Goal: Information Seeking & Learning: Learn about a topic

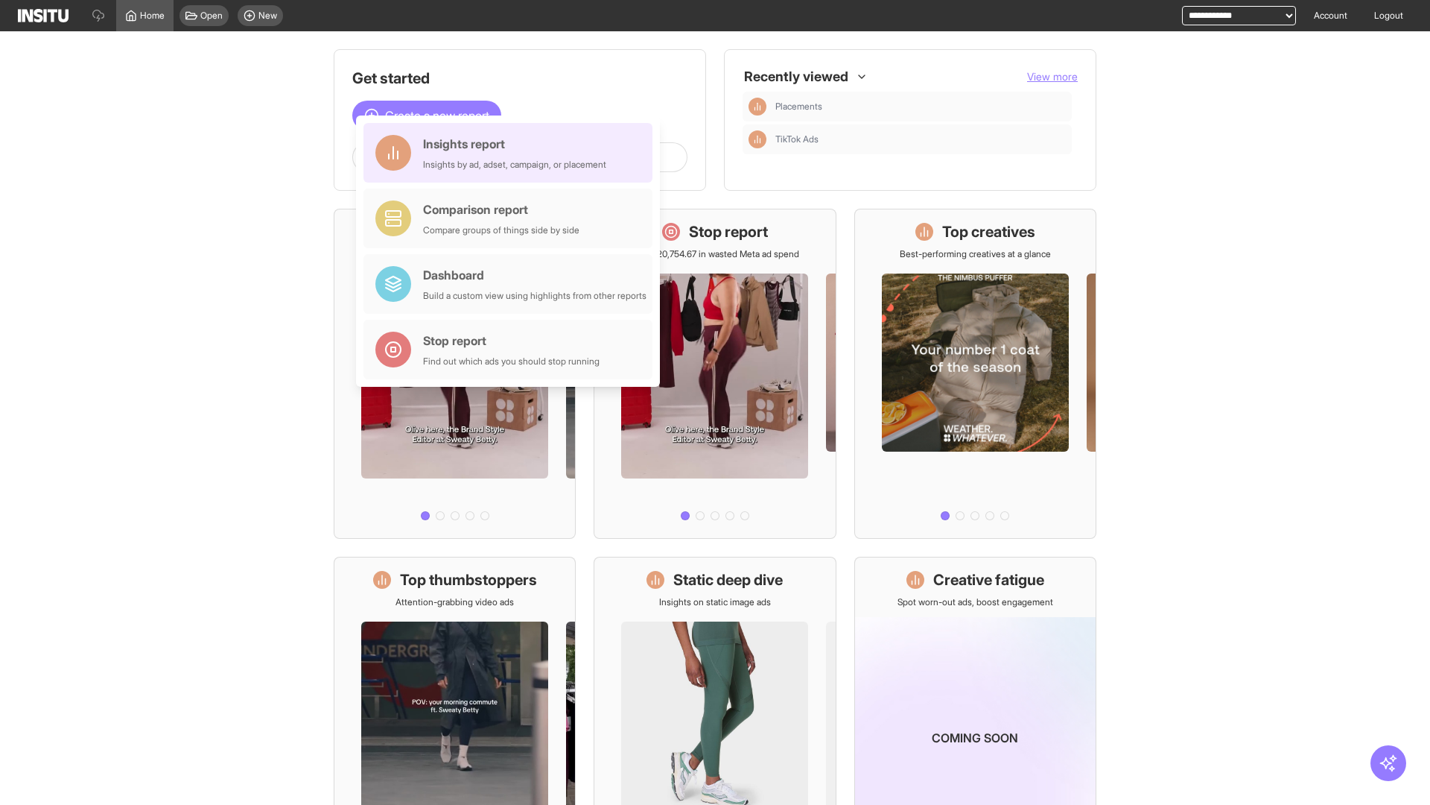
click at [512, 153] on div "Insights report Insights by ad, adset, campaign, or placement" at bounding box center [514, 153] width 183 height 36
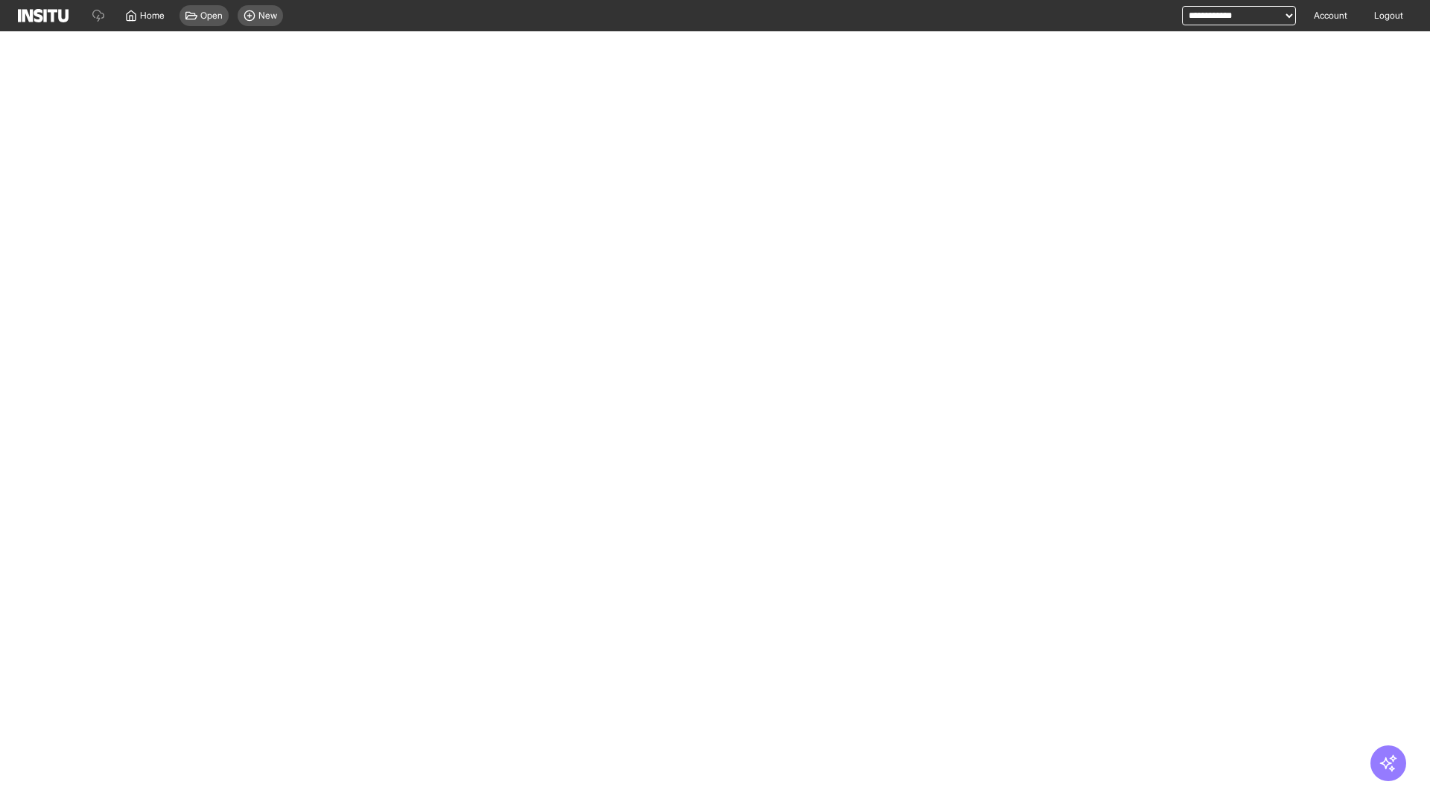
select select "**"
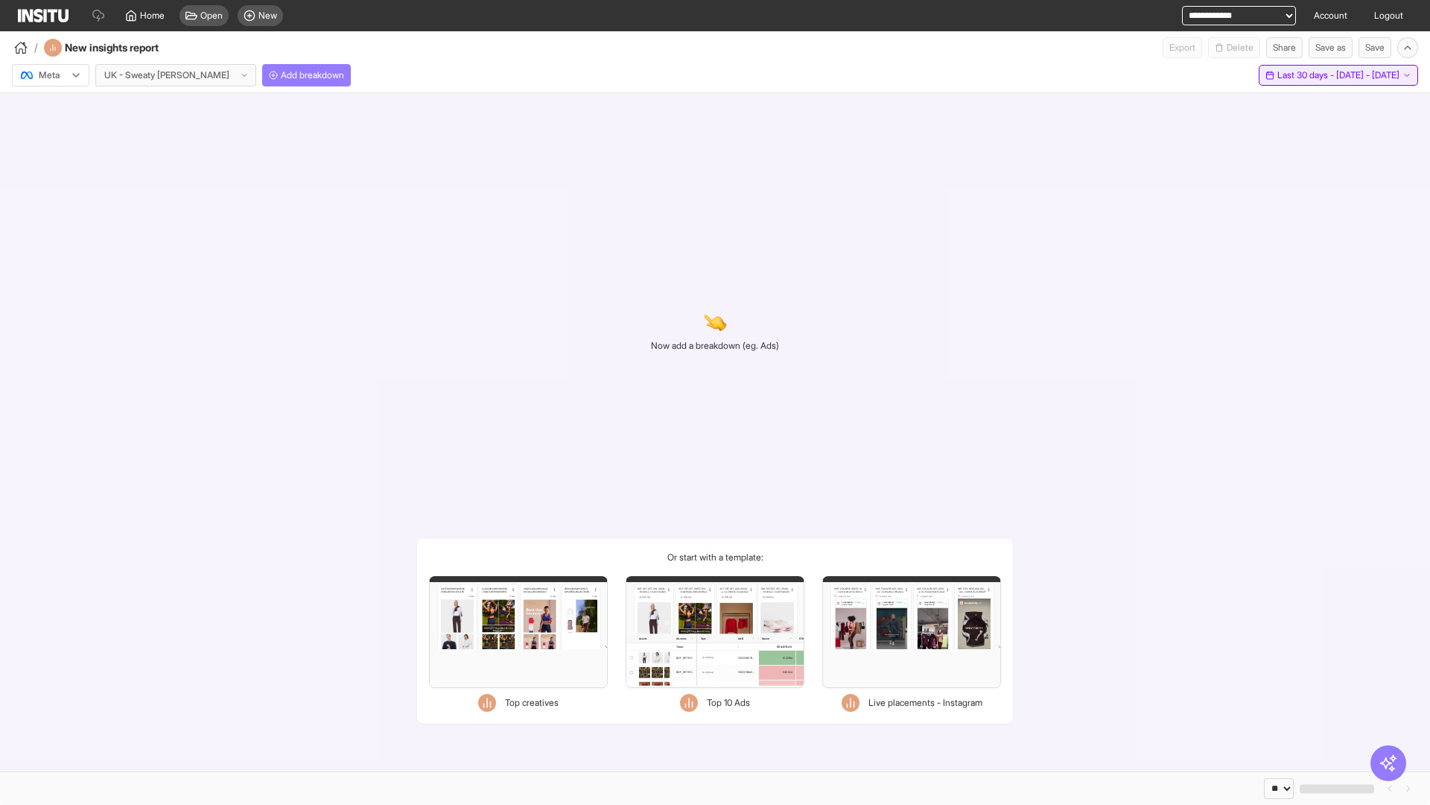
click at [1305, 75] on span "Last 30 days - [DATE] - [DATE]" at bounding box center [1339, 75] width 122 height 12
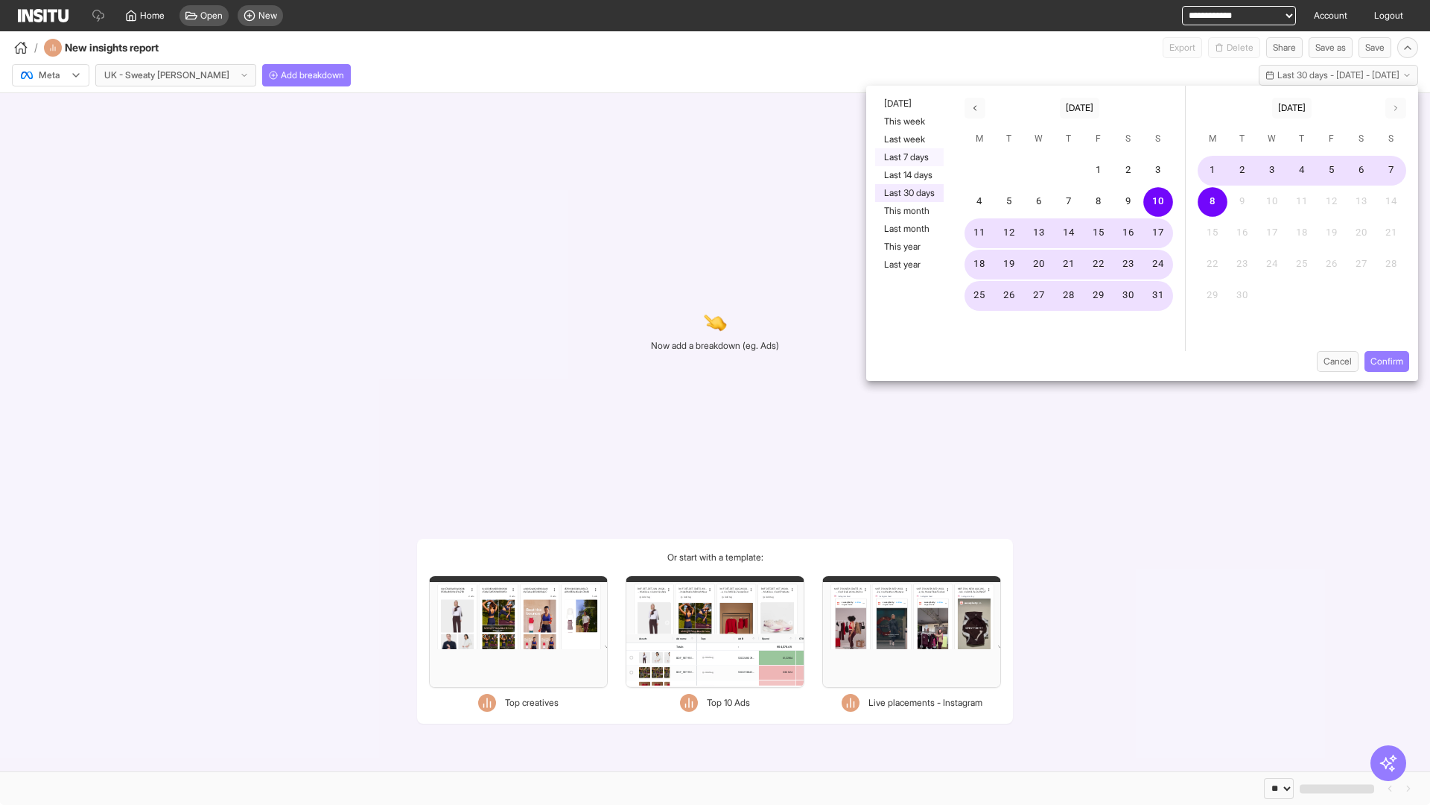
click at [908, 157] on button "Last 7 days" at bounding box center [909, 157] width 69 height 18
